Goal: Task Accomplishment & Management: Use online tool/utility

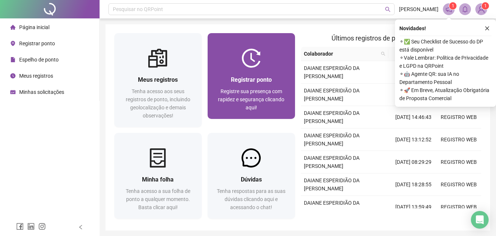
click at [240, 90] on span "Registre sua presença com rapidez e segurança clicando aqui!" at bounding box center [251, 100] width 66 height 22
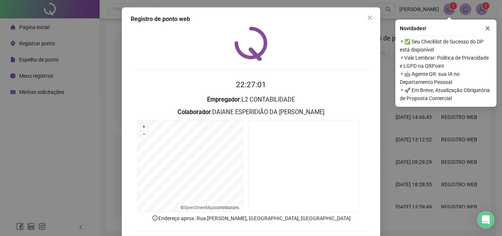
scroll to position [35, 0]
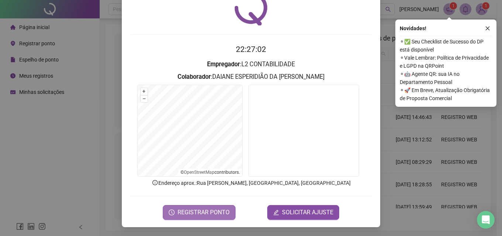
click at [211, 213] on span "REGISTRAR PONTO" at bounding box center [203, 212] width 52 height 9
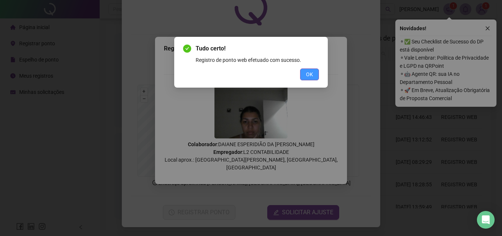
click at [308, 76] on span "OK" at bounding box center [309, 74] width 7 height 8
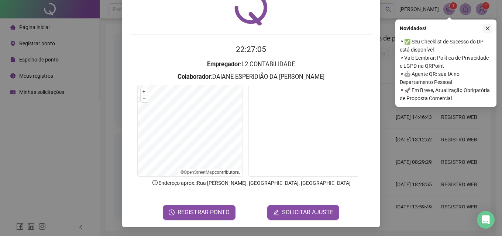
click at [488, 28] on icon "close" at bounding box center [487, 28] width 5 height 5
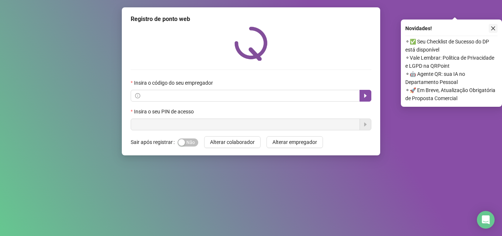
click at [493, 27] on icon "close" at bounding box center [492, 28] width 5 height 5
